Goal: Task Accomplishment & Management: Complete application form

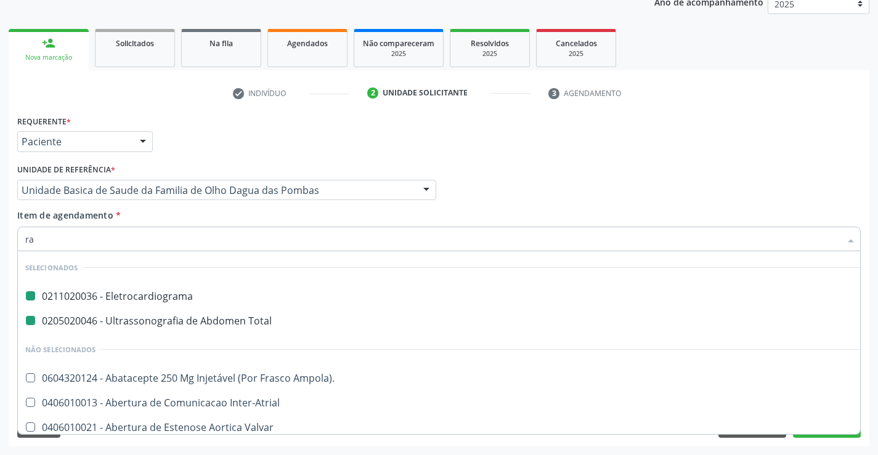
checkbox Total "false"
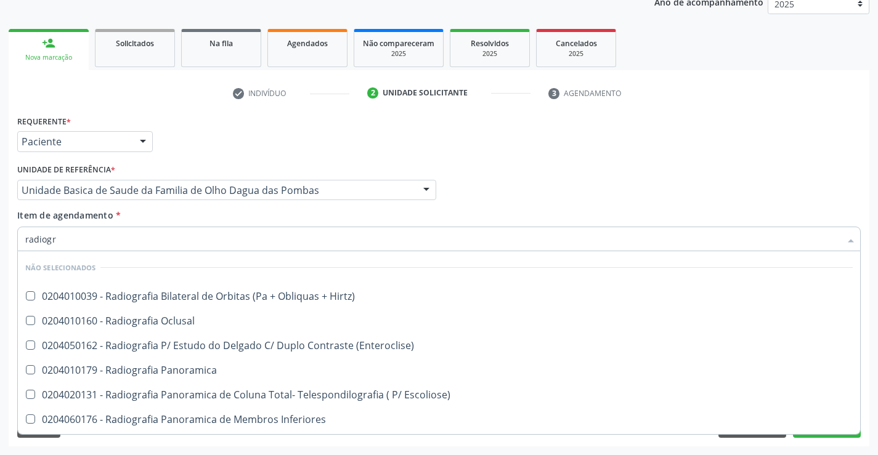
type input "radiogra"
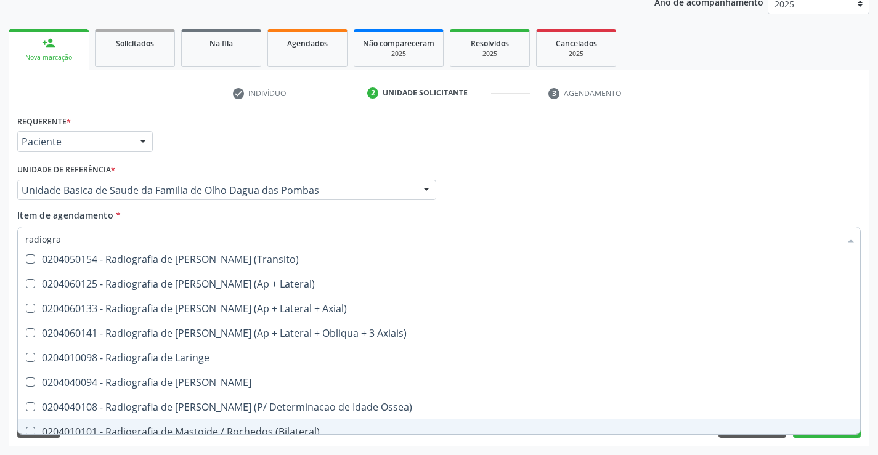
scroll to position [1109, 0]
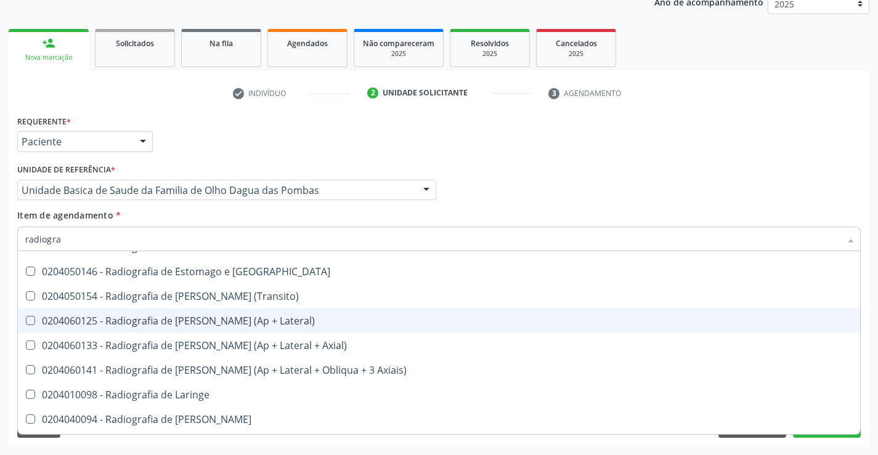
click at [202, 320] on div "0204060125 - Radiografia de Joelho (Ap + Lateral)" at bounding box center [438, 321] width 827 height 10
checkbox Lateral\) "true"
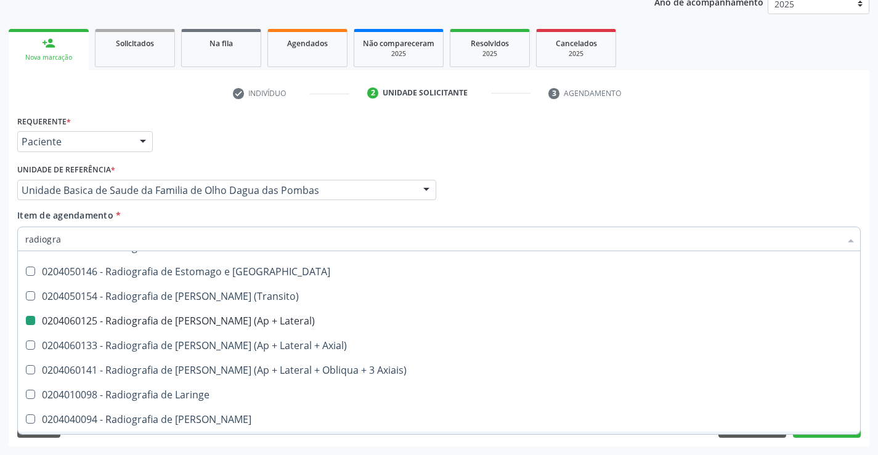
click at [124, 442] on div "Requerente * Paciente Profissional de Saúde Paciente Nenhum resultado encontrad…" at bounding box center [439, 279] width 861 height 335
checkbox Hirtz\) "true"
checkbox Oclusal "true"
checkbox Lateral\) "false"
checkbox Panoramica "true"
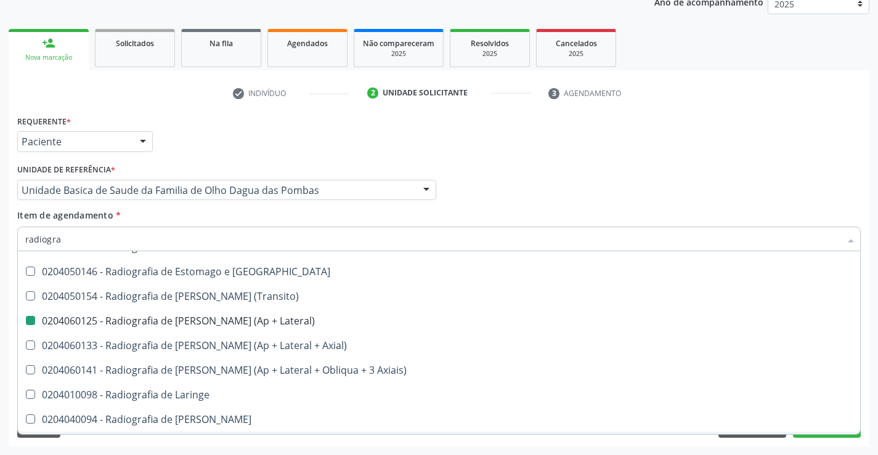
checkbox \(Enteroclise\) "true"
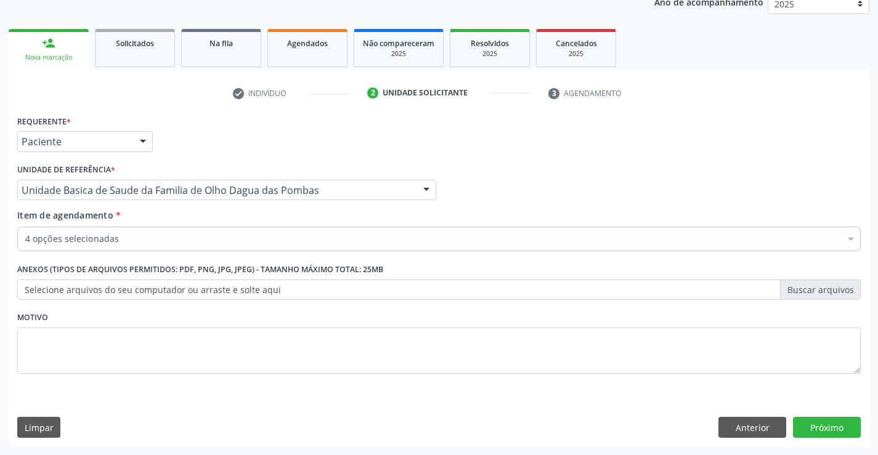
scroll to position [0, 0]
